Goal: Check status

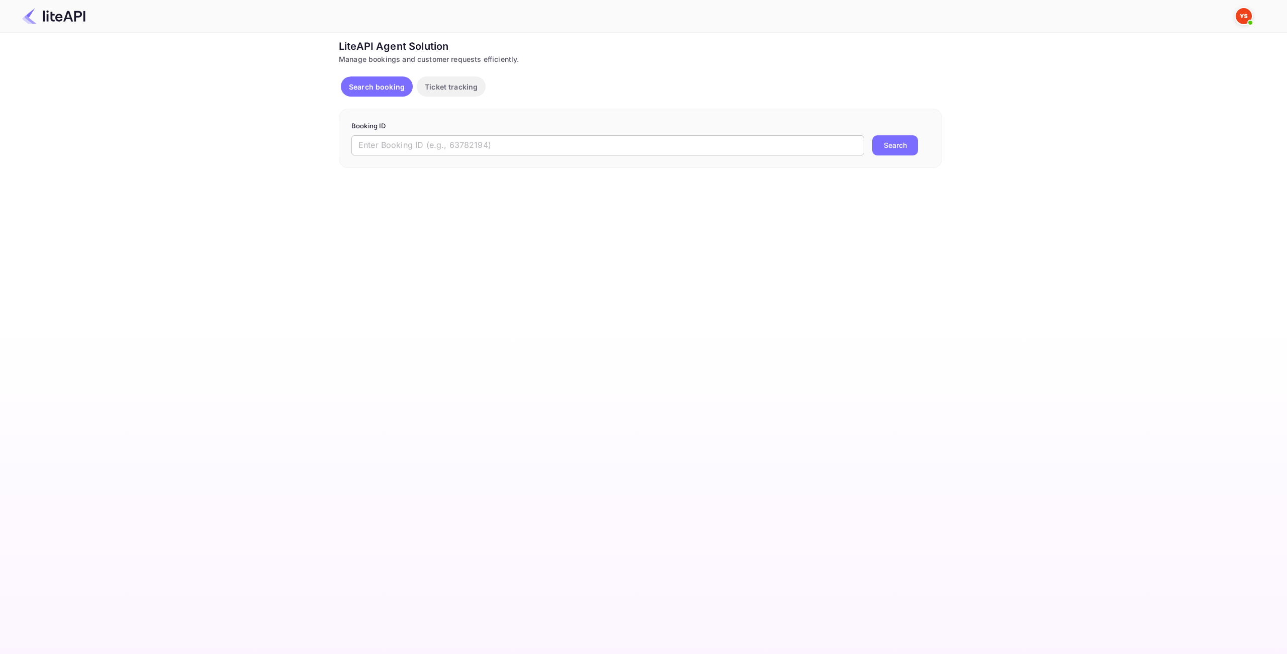
click at [442, 145] on input "text" at bounding box center [608, 145] width 513 height 20
paste input "8651616"
type input "8651616"
click at [890, 145] on button "Search" at bounding box center [896, 145] width 46 height 20
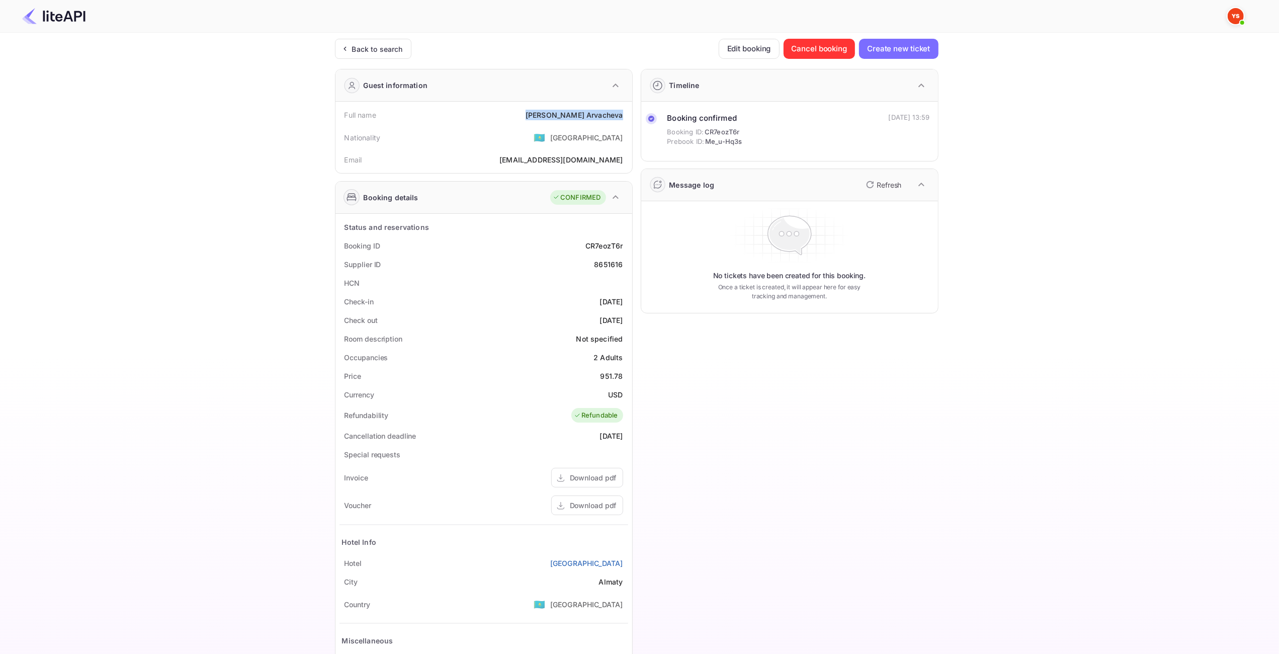
drag, startPoint x: 563, startPoint y: 116, endPoint x: 624, endPoint y: 116, distance: 60.3
click at [624, 116] on div "Full name [PERSON_NAME]" at bounding box center [483, 115] width 289 height 19
copy div "[PERSON_NAME]"
click at [616, 378] on div "951.78" at bounding box center [611, 376] width 23 height 11
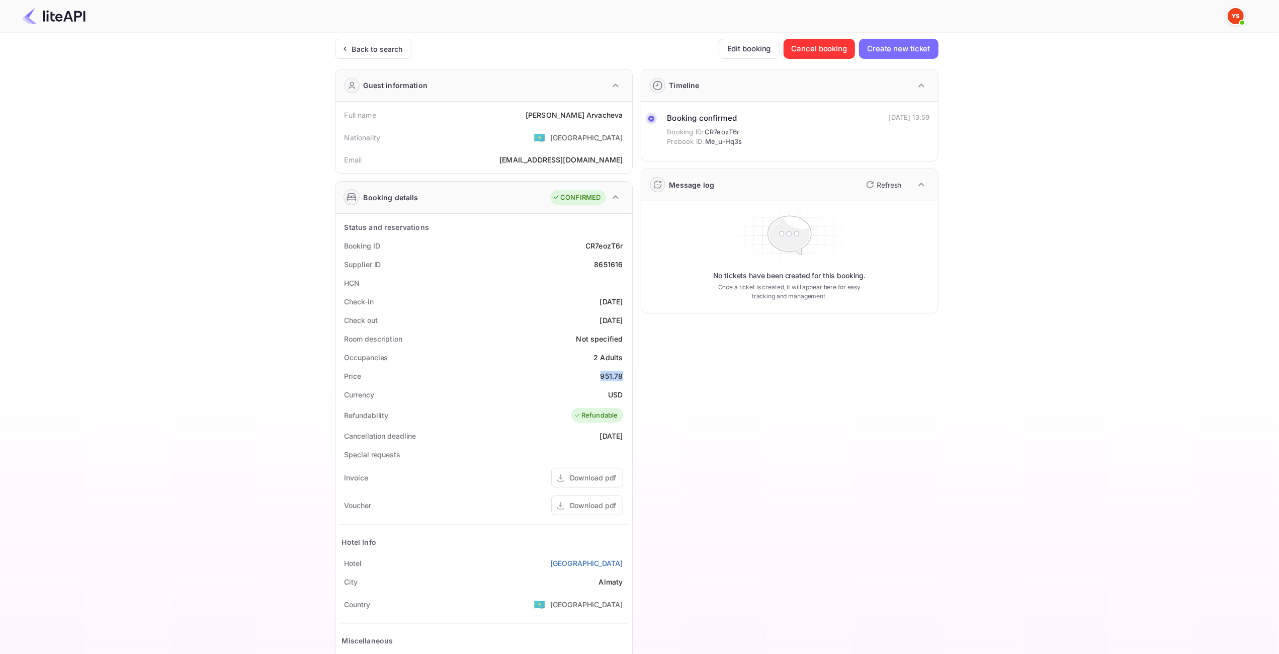
copy div "951.78"
